Goal: Book appointment/travel/reservation

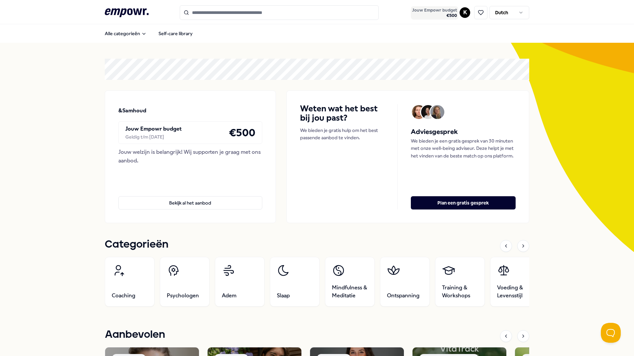
click at [446, 11] on span "Jouw Empowr budget" at bounding box center [434, 10] width 45 height 5
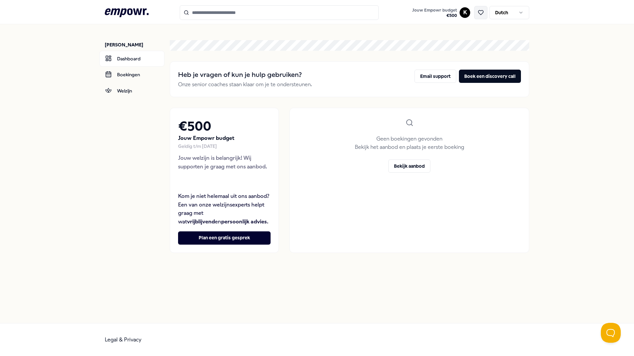
click at [481, 12] on icon at bounding box center [481, 13] width 6 height 6
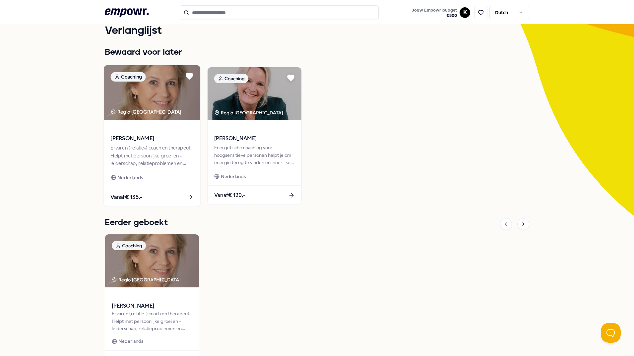
scroll to position [35, 0]
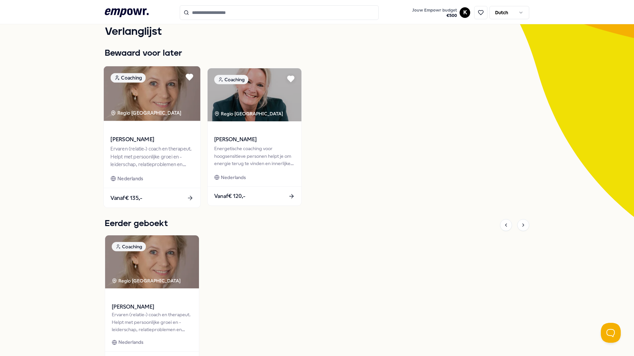
click at [164, 116] on img at bounding box center [152, 93] width 97 height 55
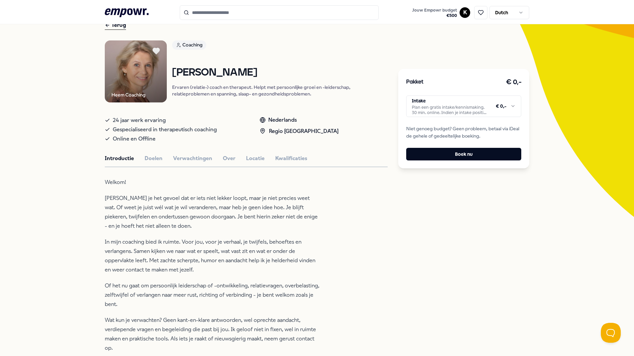
click at [458, 102] on html ".empowr-logo_svg__cls-1{fill:#03032f} Jouw Empowr budget € 500 K Dutch Alle cat…" at bounding box center [317, 178] width 634 height 356
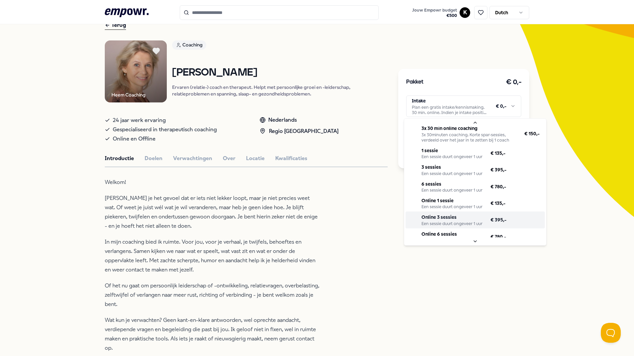
scroll to position [27, 0]
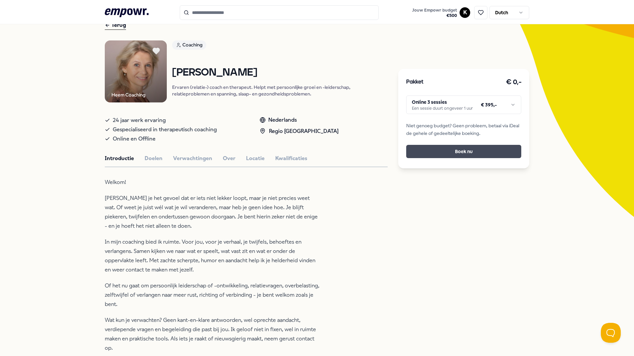
click at [468, 151] on button "Boek nu" at bounding box center [463, 151] width 115 height 13
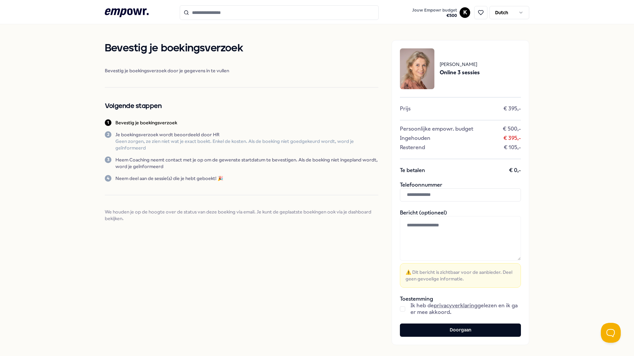
click at [456, 193] on input "text" at bounding box center [460, 194] width 121 height 13
click at [532, 222] on div "Bevestig je boekingsverzoek Bevestig je boekingsverzoek door je gegevens in te …" at bounding box center [317, 192] width 634 height 337
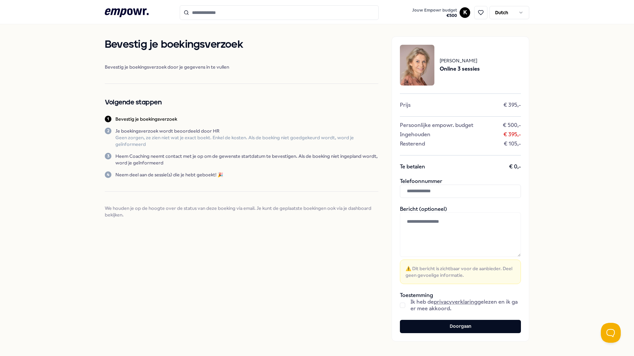
scroll to position [3, 0]
click at [490, 190] on input "text" at bounding box center [460, 191] width 121 height 13
type input "**********"
click at [562, 258] on div "**********" at bounding box center [317, 189] width 634 height 337
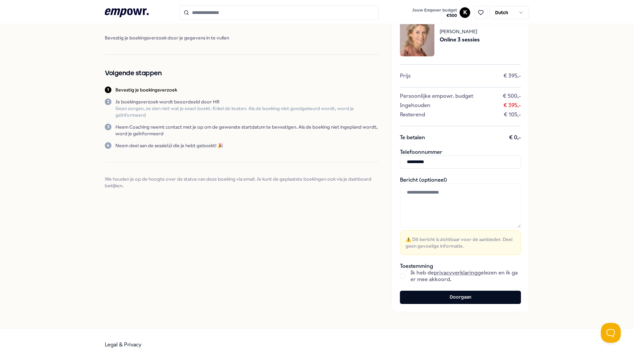
scroll to position [33, 0]
click at [400, 278] on button "button" at bounding box center [402, 276] width 5 height 5
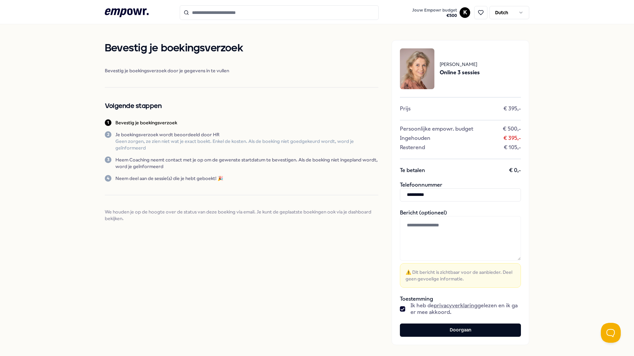
scroll to position [37, 0]
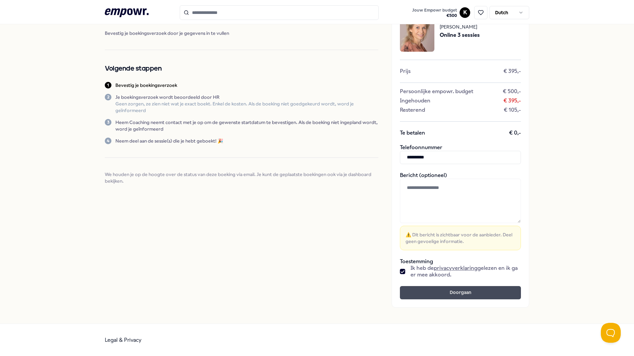
click at [457, 295] on button "Doorgaan" at bounding box center [460, 292] width 121 height 13
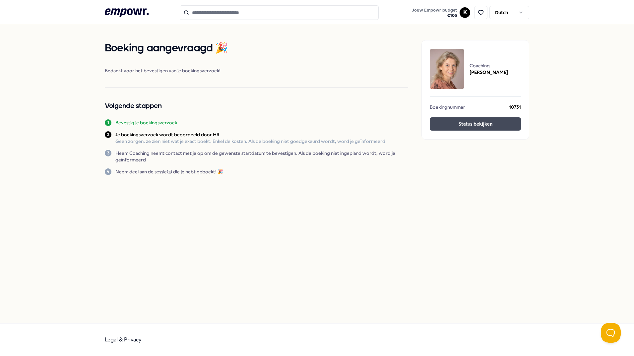
click at [479, 125] on button "Status bekijken" at bounding box center [475, 123] width 91 height 13
